Goal: Transaction & Acquisition: Purchase product/service

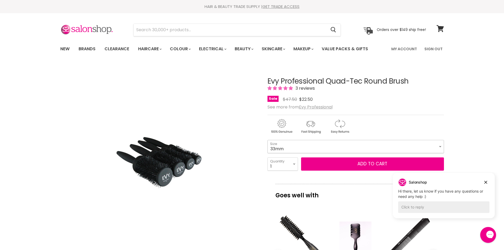
click at [308, 144] on select "25mm 33mm 43mm 53mm" at bounding box center [355, 146] width 176 height 13
click at [267, 140] on select "25mm 33mm 43mm 53mm" at bounding box center [355, 146] width 176 height 13
click at [333, 142] on select "25mm 33mm 43mm 53mm" at bounding box center [355, 146] width 176 height 13
click at [267, 140] on select "25mm 33mm 43mm 53mm" at bounding box center [355, 146] width 176 height 13
select select "43mm"
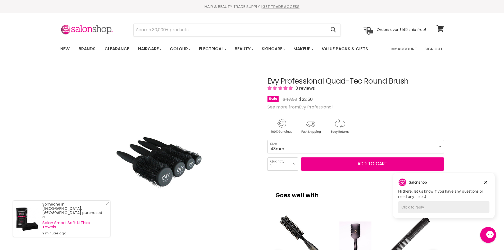
click at [107, 205] on icon "Close Icon" at bounding box center [106, 203] width 3 height 3
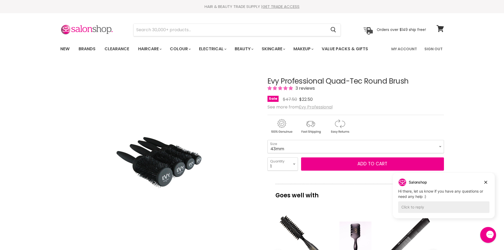
click at [314, 106] on u "Evy Professional" at bounding box center [316, 107] width 34 height 6
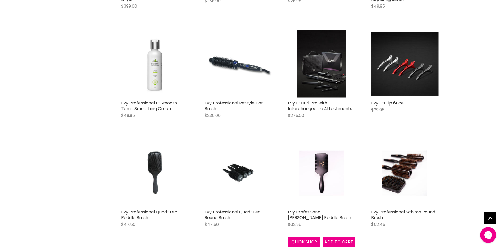
scroll to position [264, 0]
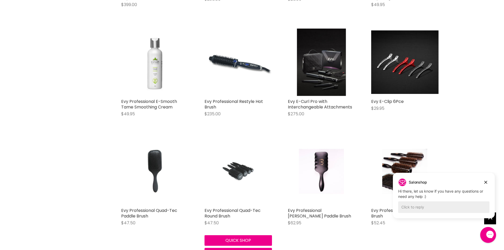
click at [234, 186] on img "Main content" at bounding box center [237, 170] width 45 height 67
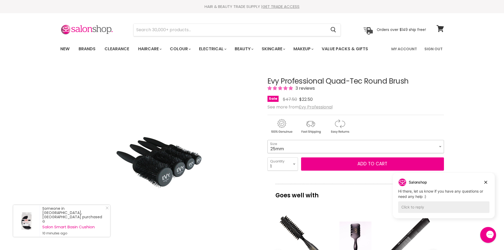
click at [305, 148] on select "25mm 33mm 43mm 53mm" at bounding box center [355, 146] width 176 height 13
click at [267, 140] on select "25mm 33mm 43mm 53mm" at bounding box center [355, 146] width 176 height 13
select select "43mm"
